Goal: Information Seeking & Learning: Learn about a topic

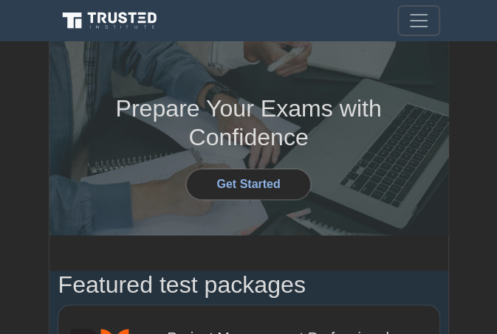
click at [430, 18] on button "Toggle navigation" at bounding box center [418, 21] width 41 height 30
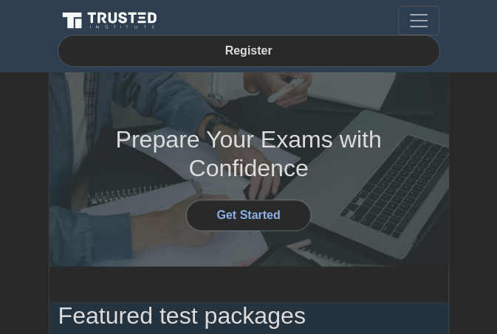
click at [254, 46] on link "Register" at bounding box center [248, 50] width 65 height 18
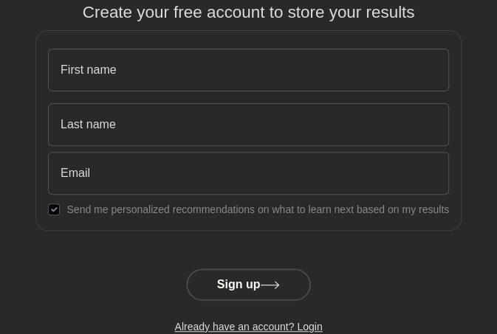
scroll to position [289, 0]
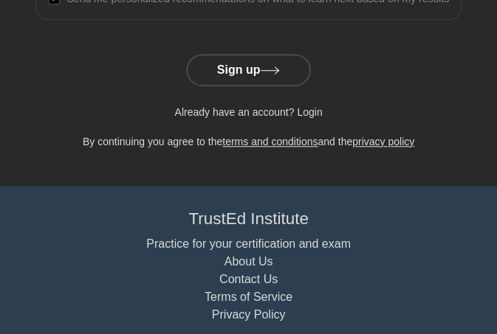
click at [272, 112] on link "Already have an account? Login" at bounding box center [248, 112] width 148 height 12
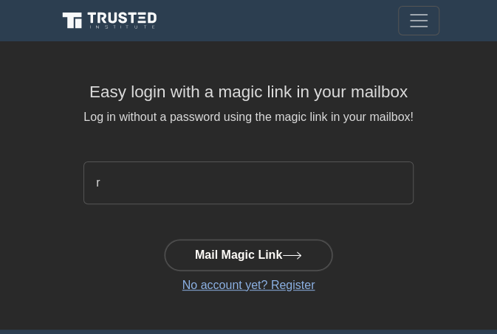
type input "rik4869@gmail.com"
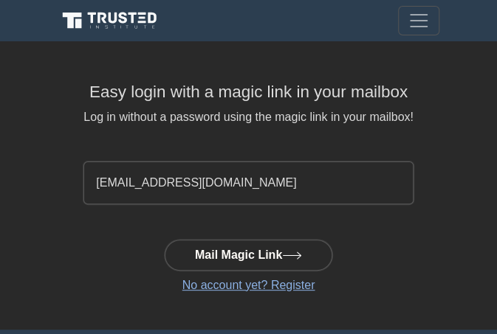
click at [205, 174] on input "rik4869@gmail.com" at bounding box center [247, 183] width 329 height 43
click at [165, 240] on button "Mail Magic Link" at bounding box center [249, 255] width 168 height 31
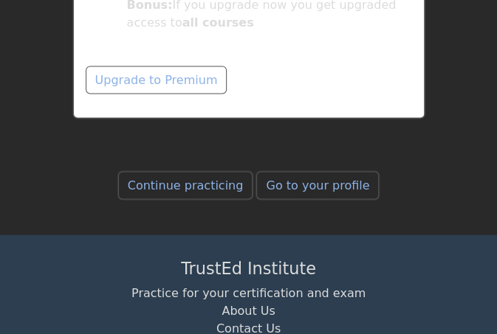
scroll to position [6415, 0]
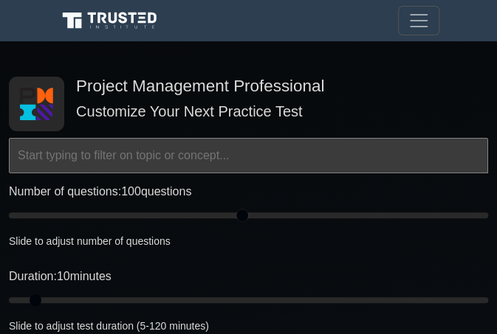
drag, startPoint x: 27, startPoint y: 213, endPoint x: 240, endPoint y: 205, distance: 213.6
type input "100"
click at [240, 207] on input "Number of questions: 100 questions" at bounding box center [248, 216] width 479 height 18
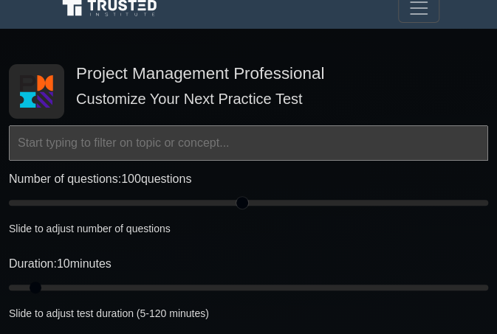
scroll to position [13, 0]
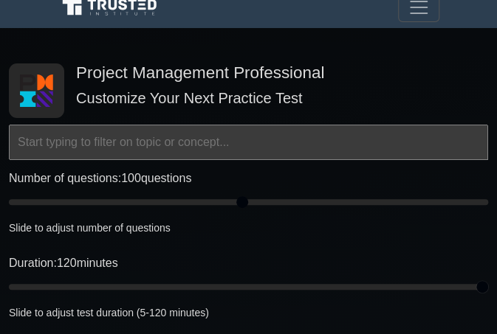
drag, startPoint x: 41, startPoint y: 289, endPoint x: 504, endPoint y: 236, distance: 466.1
type input "120"
click at [488, 278] on input "Duration: 120 minutes" at bounding box center [248, 287] width 479 height 18
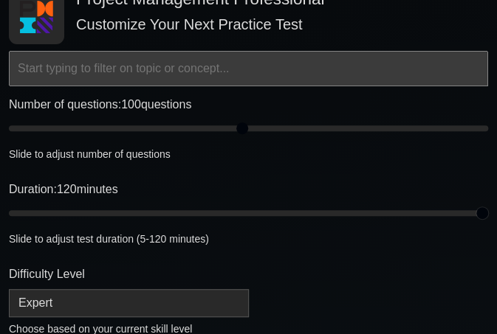
scroll to position [293, 0]
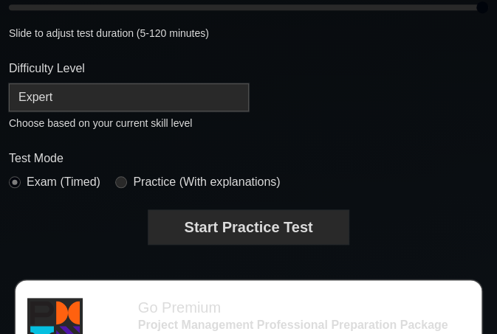
click at [92, 86] on select "Beginner Intermediate Expert" at bounding box center [129, 97] width 240 height 28
click at [9, 83] on select "Beginner Intermediate Expert" at bounding box center [129, 97] width 240 height 28
click at [192, 182] on label "Practice (With explanations)" at bounding box center [206, 183] width 147 height 18
click at [123, 176] on input "radio" at bounding box center [121, 182] width 12 height 12
radio input "true"
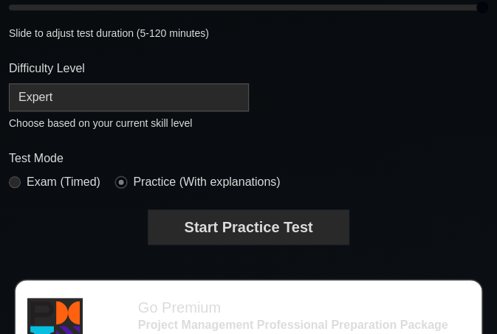
click at [123, 184] on input "radio" at bounding box center [121, 182] width 12 height 12
click at [199, 224] on button "Start Practice Test" at bounding box center [247, 227] width 199 height 34
